Goal: Task Accomplishment & Management: Use online tool/utility

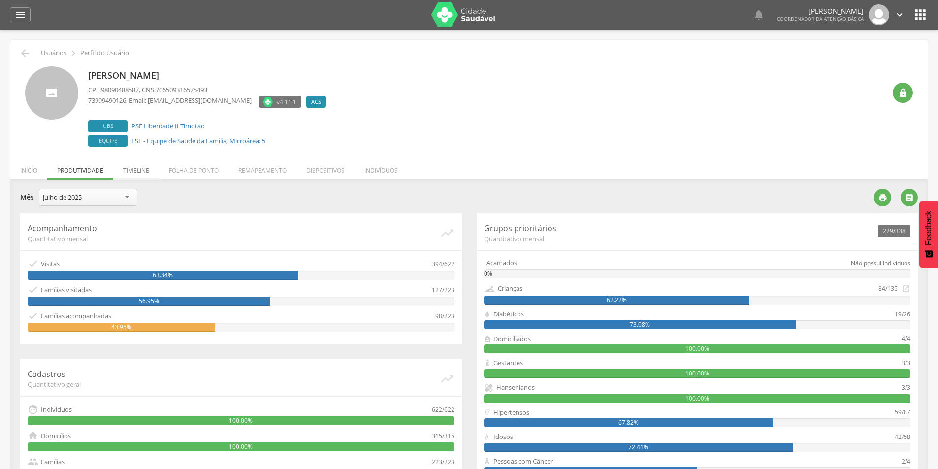
click at [142, 175] on li "Timeline" at bounding box center [136, 168] width 46 height 23
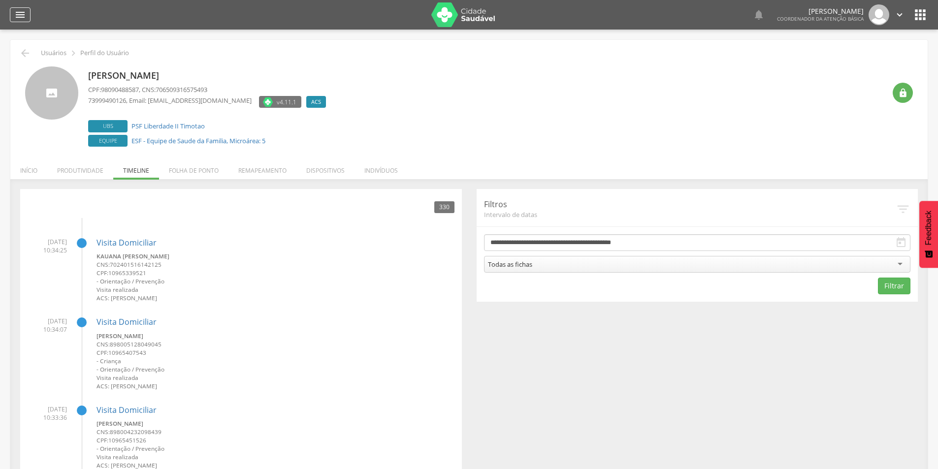
click at [14, 15] on icon "" at bounding box center [20, 15] width 12 height 12
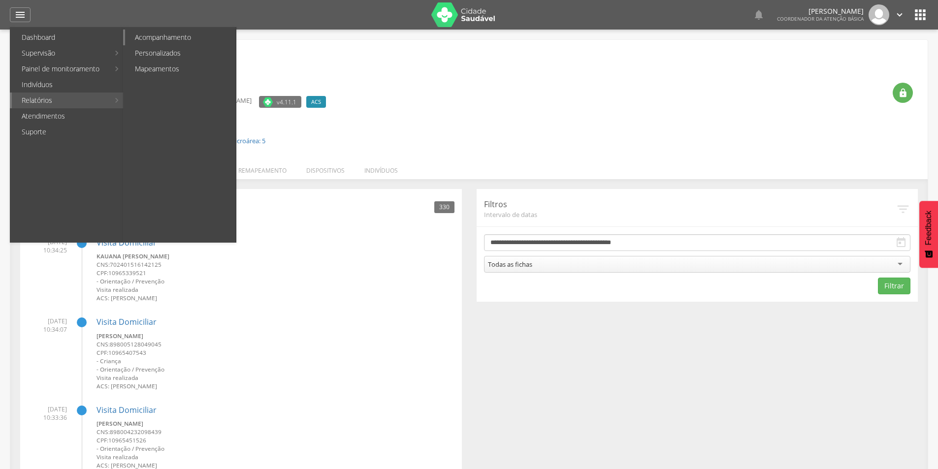
click at [149, 33] on link "Acompanhamento" at bounding box center [180, 38] width 111 height 16
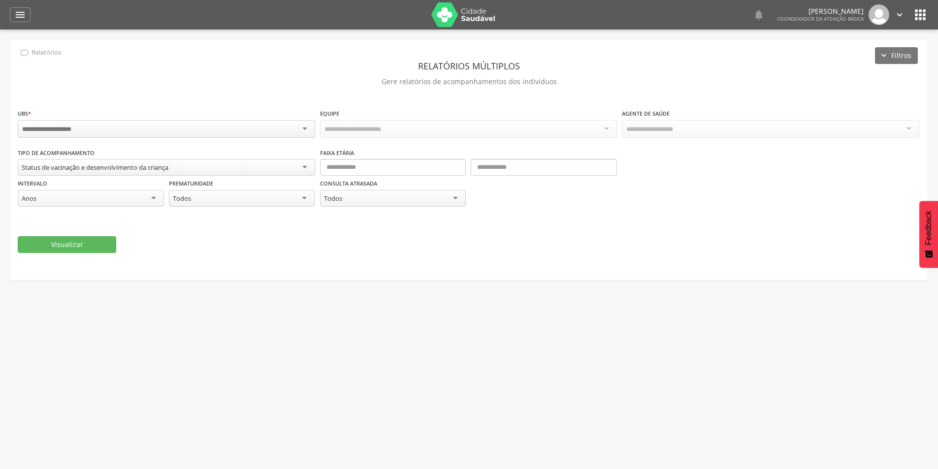
click at [128, 165] on div "Status de vacinação e desenvolvimento da criança" at bounding box center [95, 167] width 147 height 9
click at [230, 81] on p "Gere relatórios de acompanhamentos dos indivíduos" at bounding box center [469, 82] width 902 height 14
click at [916, 19] on icon "" at bounding box center [920, 15] width 16 height 16
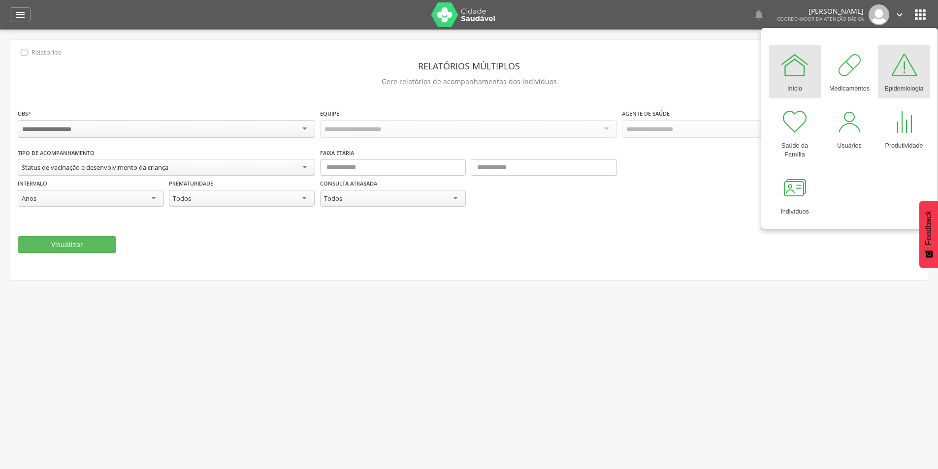
click at [917, 79] on div at bounding box center [904, 65] width 30 height 30
click at [21, 13] on icon "" at bounding box center [20, 15] width 12 height 12
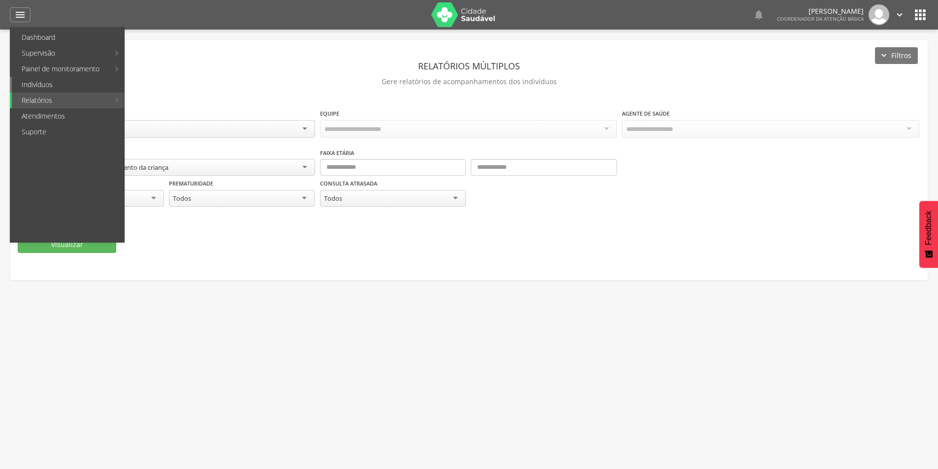
click at [66, 82] on link "Indivíduos" at bounding box center [68, 85] width 112 height 16
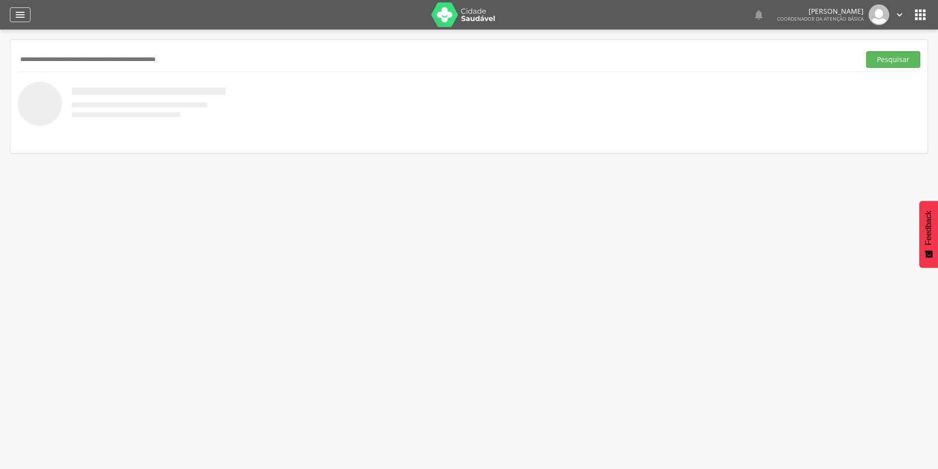
click at [21, 19] on icon "" at bounding box center [20, 15] width 12 height 12
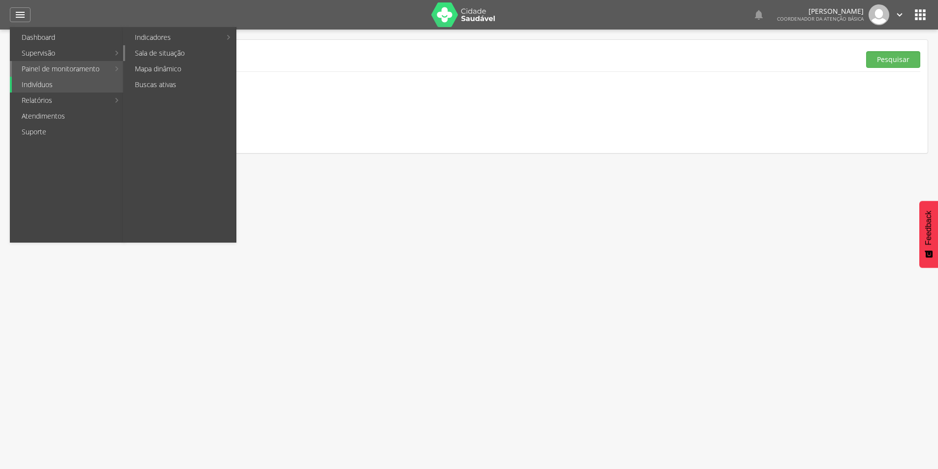
click at [182, 55] on link "Sala de situação" at bounding box center [180, 53] width 111 height 16
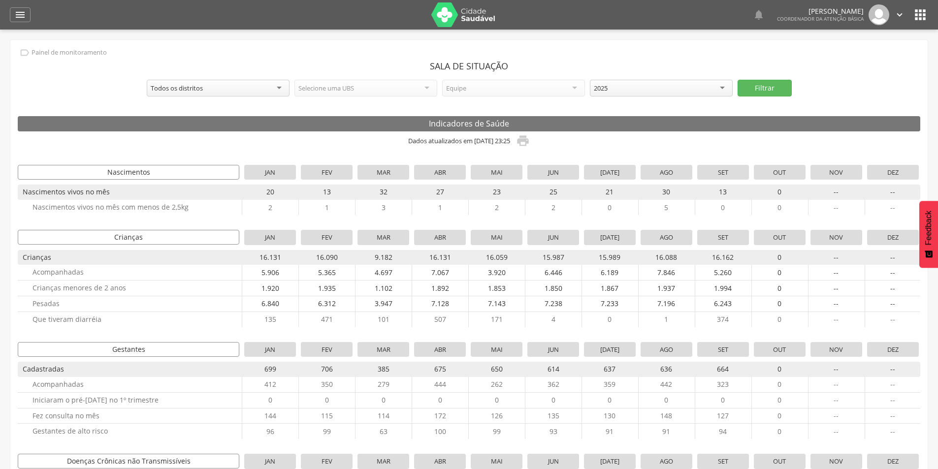
click at [921, 18] on icon "" at bounding box center [920, 15] width 16 height 16
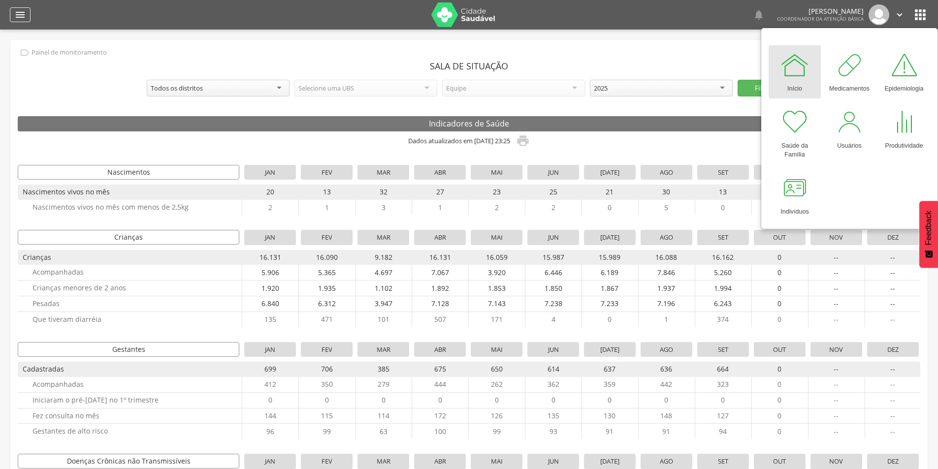
click at [12, 8] on div "" at bounding box center [20, 14] width 21 height 15
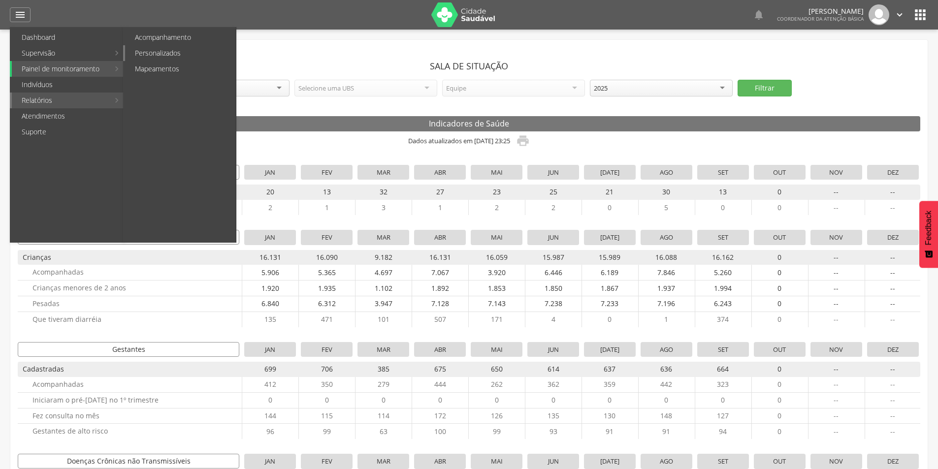
click at [180, 54] on link "Personalizados" at bounding box center [180, 53] width 111 height 16
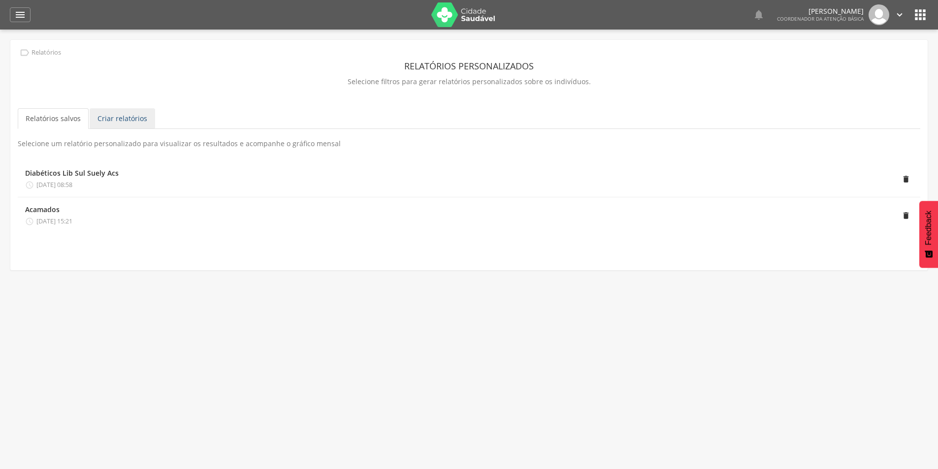
click at [132, 119] on link "Criar relatórios" at bounding box center [122, 118] width 65 height 21
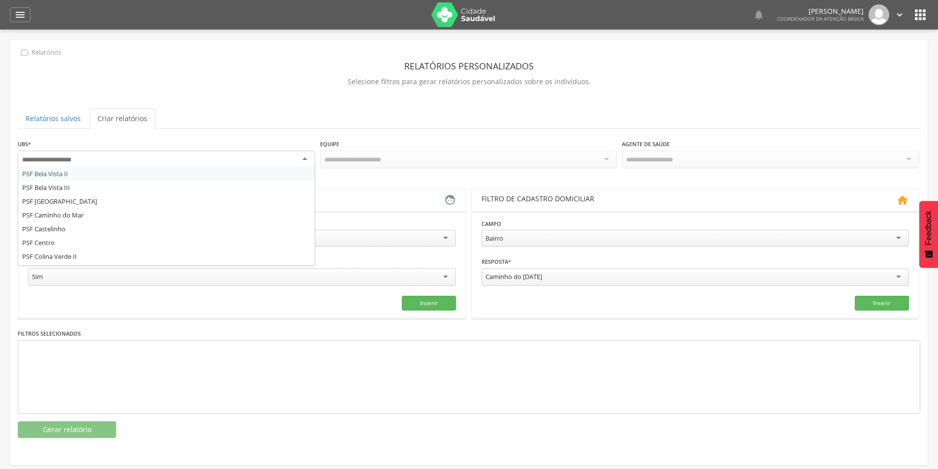
click at [300, 164] on div at bounding box center [166, 160] width 297 height 18
click at [616, 157] on div at bounding box center [468, 160] width 297 height 18
click at [170, 230] on div "Responsável familiar" at bounding box center [242, 238] width 428 height 17
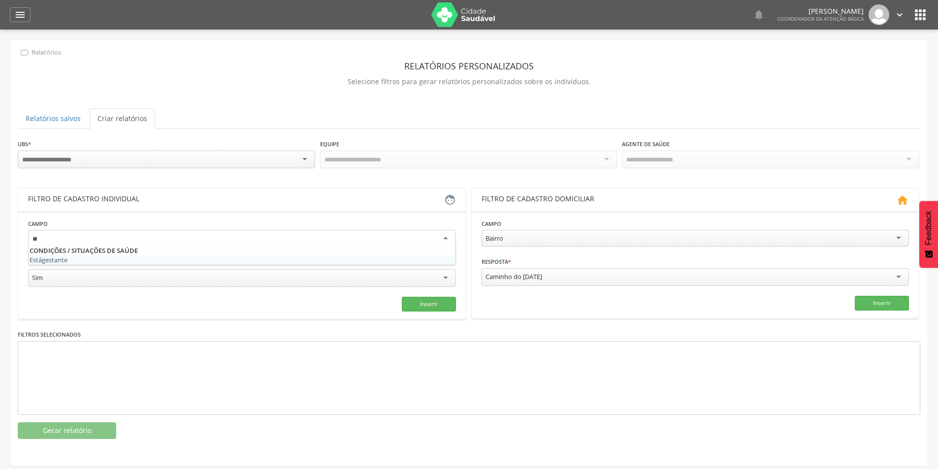
type input "*"
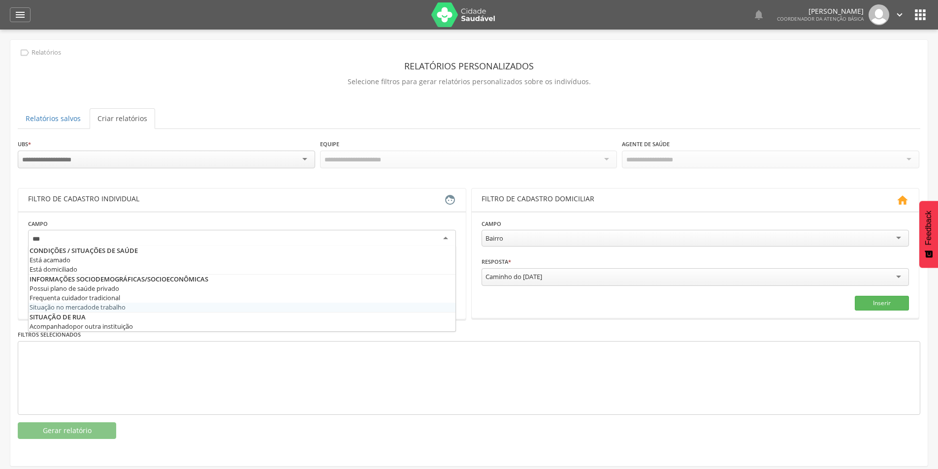
type input "***"
